Goal: Information Seeking & Learning: Learn about a topic

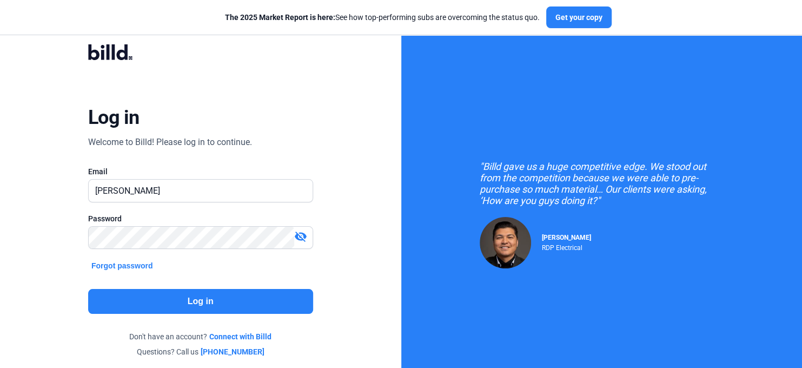
click at [133, 204] on div at bounding box center [200, 207] width 225 height 11
click at [134, 195] on input "[PERSON_NAME]" at bounding box center [201, 190] width 224 height 22
type input "[PERSON_NAME][EMAIL_ADDRESS][DOMAIN_NAME]"
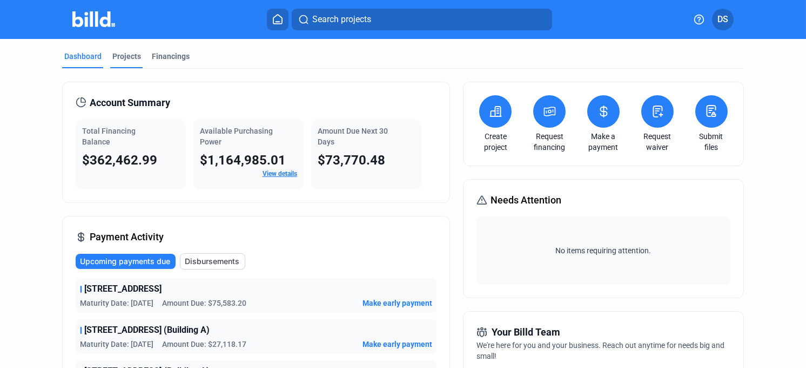
click at [130, 54] on div "Projects" at bounding box center [126, 56] width 29 height 11
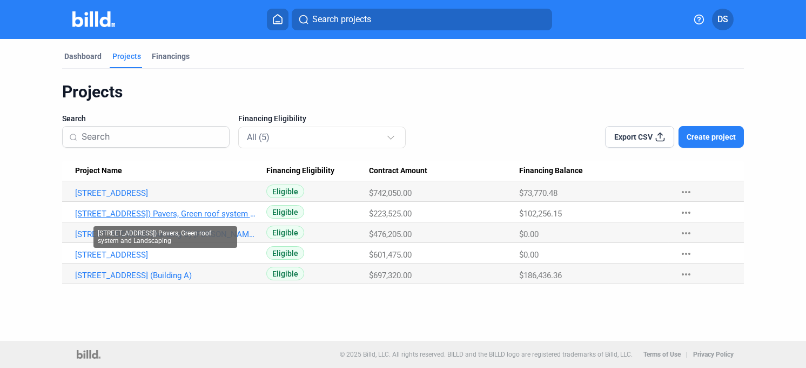
click at [208, 214] on link "[STREET_ADDRESS]) Pavers, Green roof system and Landscaping" at bounding box center [166, 214] width 182 height 10
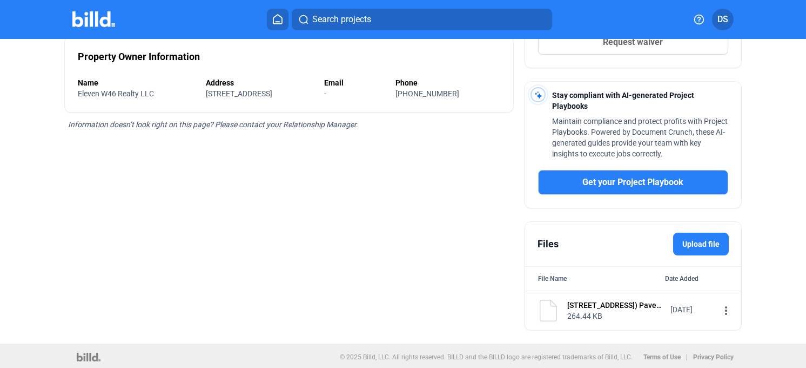
scroll to position [2, 0]
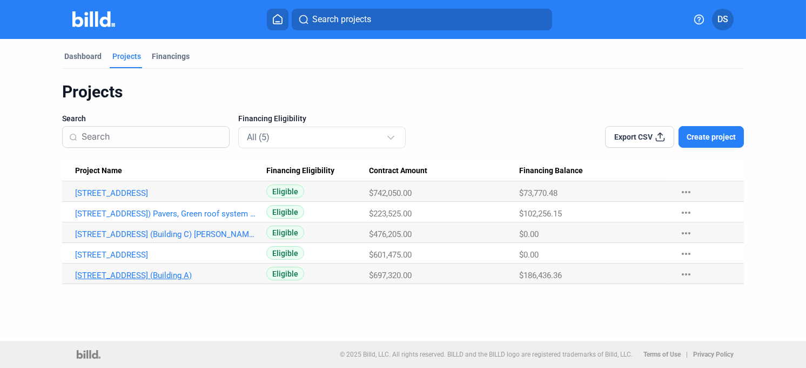
click at [162, 276] on link "[STREET_ADDRESS] (Building A)" at bounding box center [166, 275] width 182 height 10
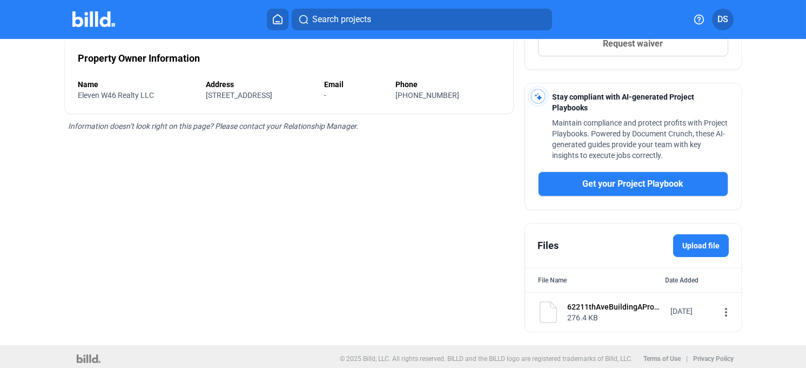
scroll to position [272, 0]
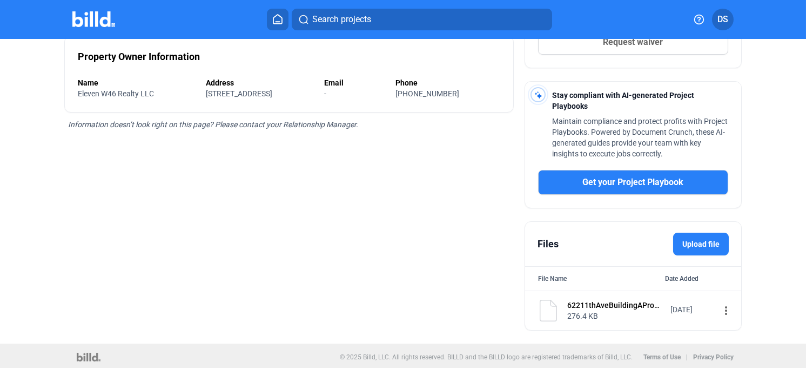
click at [601, 300] on div "62211thAveBuildingAProposalupdatedJan131.pdf" at bounding box center [616, 304] width 96 height 11
click at [542, 310] on img at bounding box center [549, 310] width 22 height 22
click at [720, 310] on mat-icon "more_vert" at bounding box center [726, 310] width 13 height 13
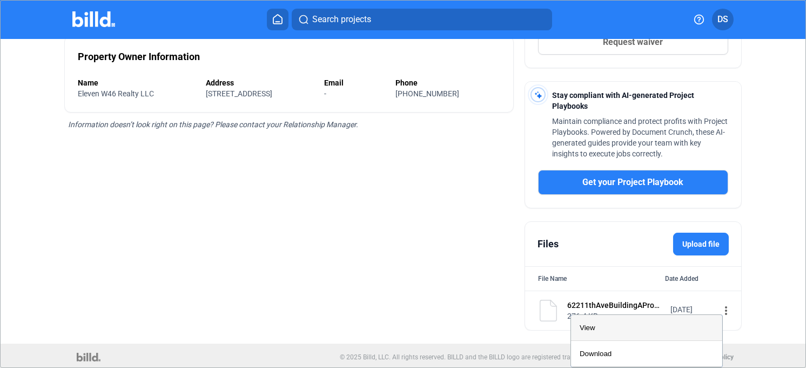
click at [601, 326] on div "View" at bounding box center [647, 328] width 134 height 26
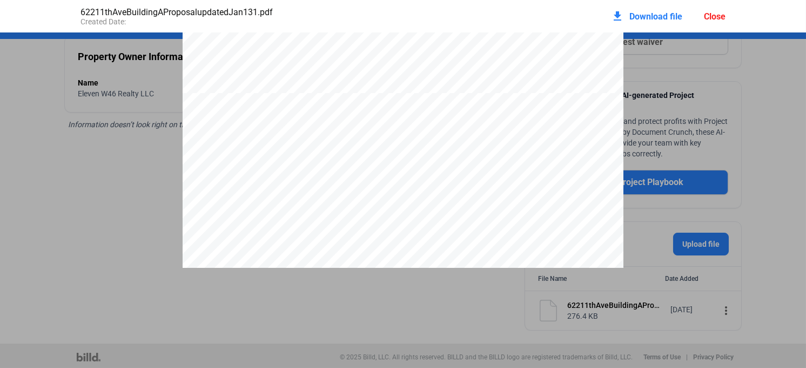
scroll to position [2113, 0]
click at [718, 16] on div "Close" at bounding box center [715, 16] width 22 height 10
